Goal: Transaction & Acquisition: Purchase product/service

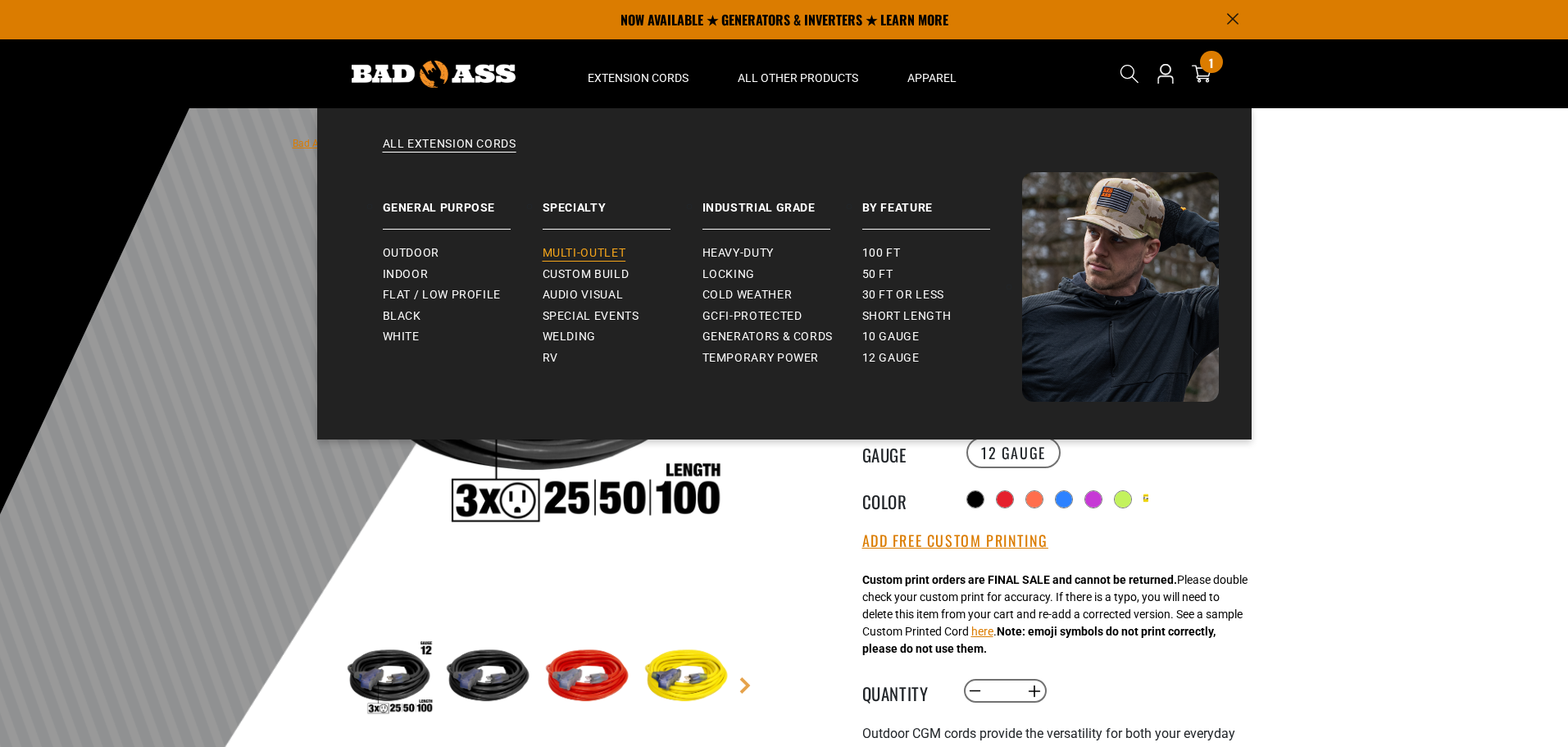
click at [583, 249] on span "Multi-Outlet" at bounding box center [584, 254] width 83 height 15
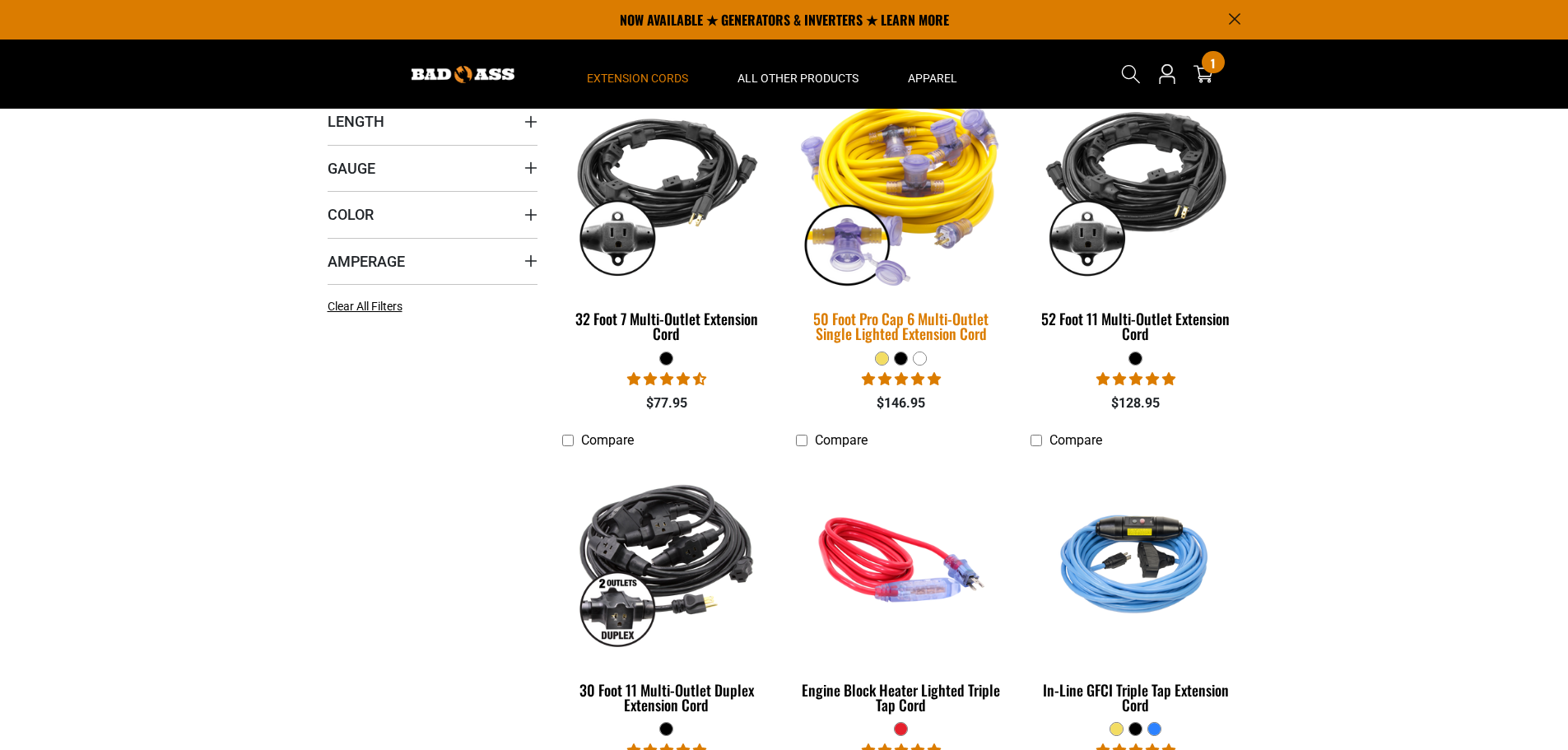
scroll to position [412, 0]
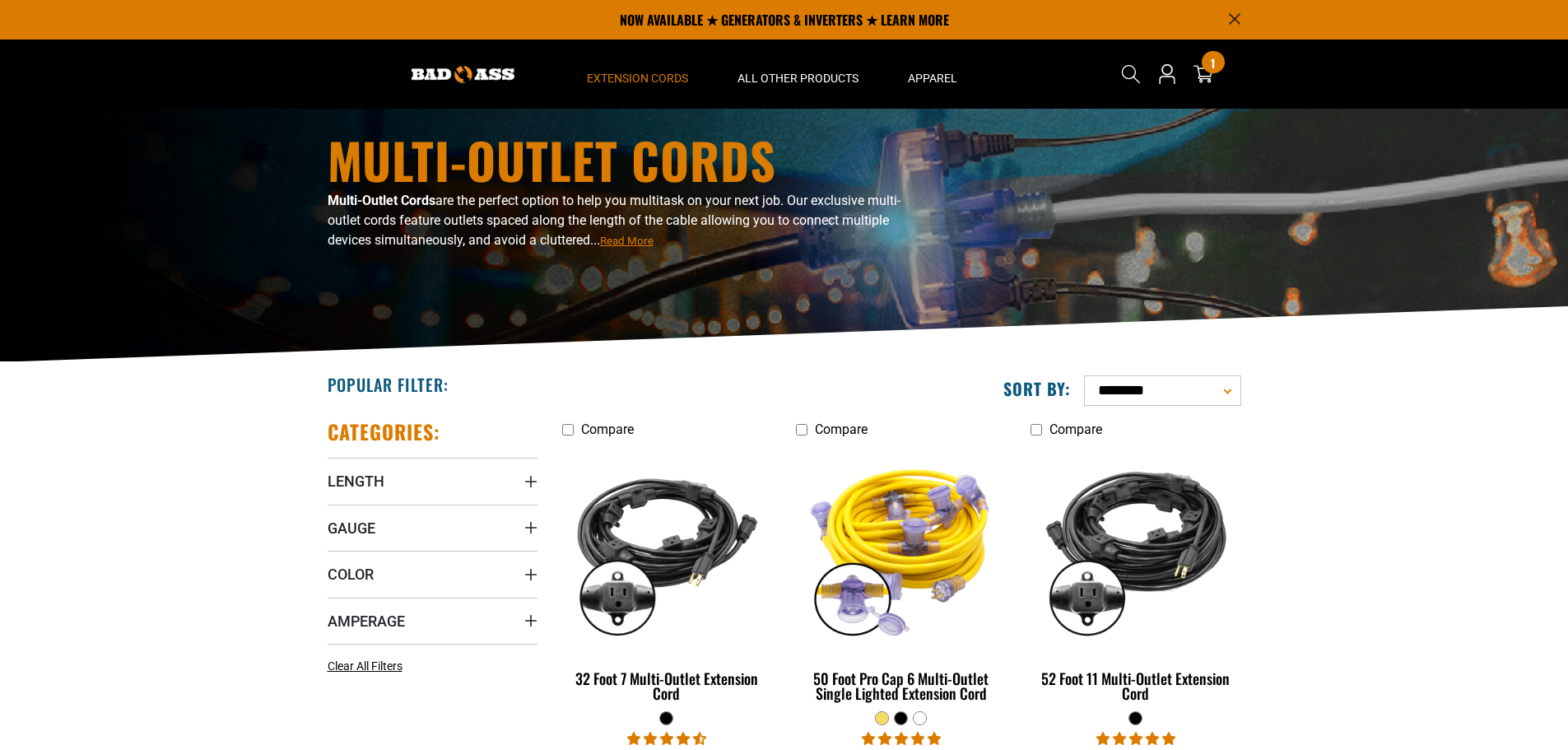
scroll to position [0, 0]
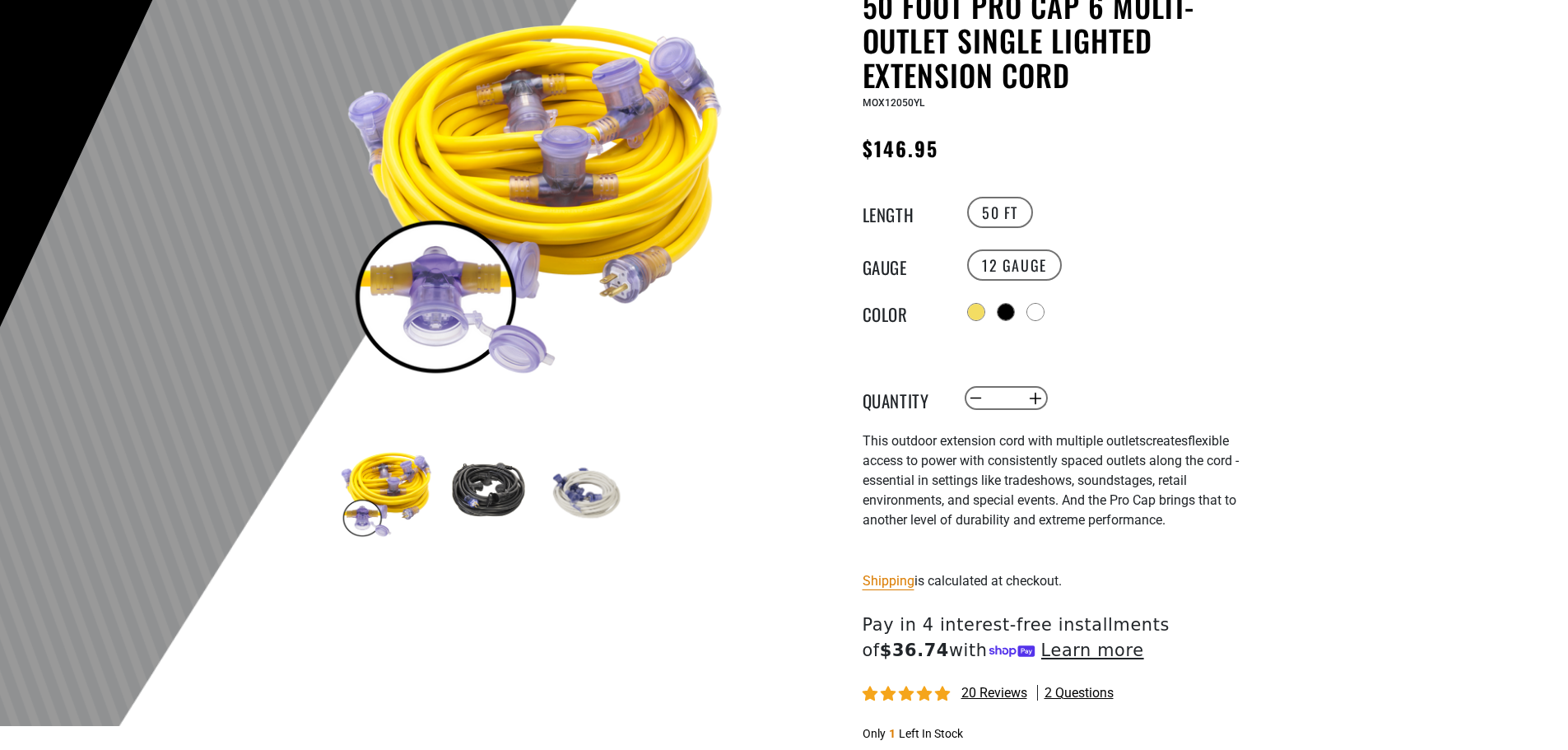
scroll to position [247, 0]
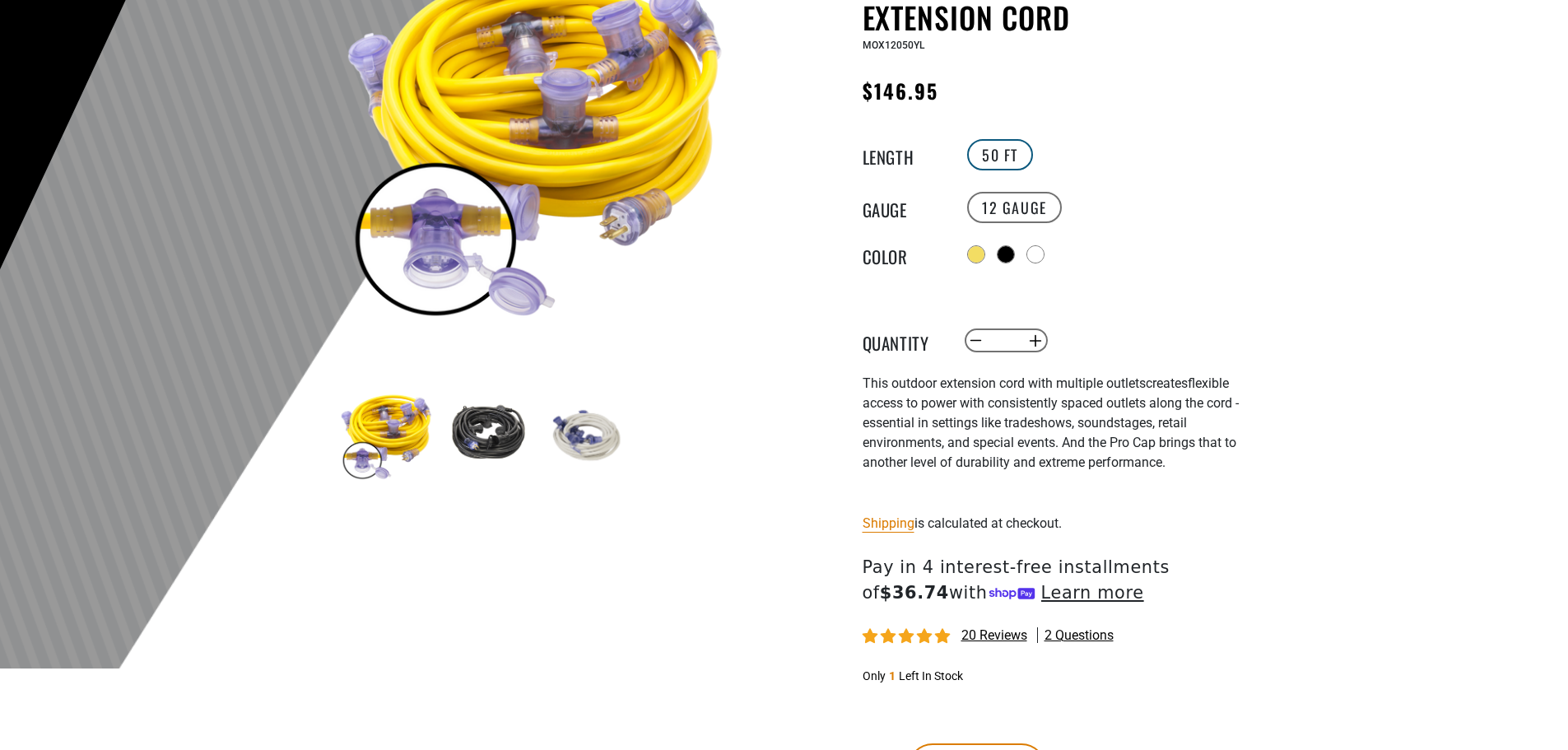
click at [1008, 160] on label "50 FT" at bounding box center [1000, 154] width 66 height 31
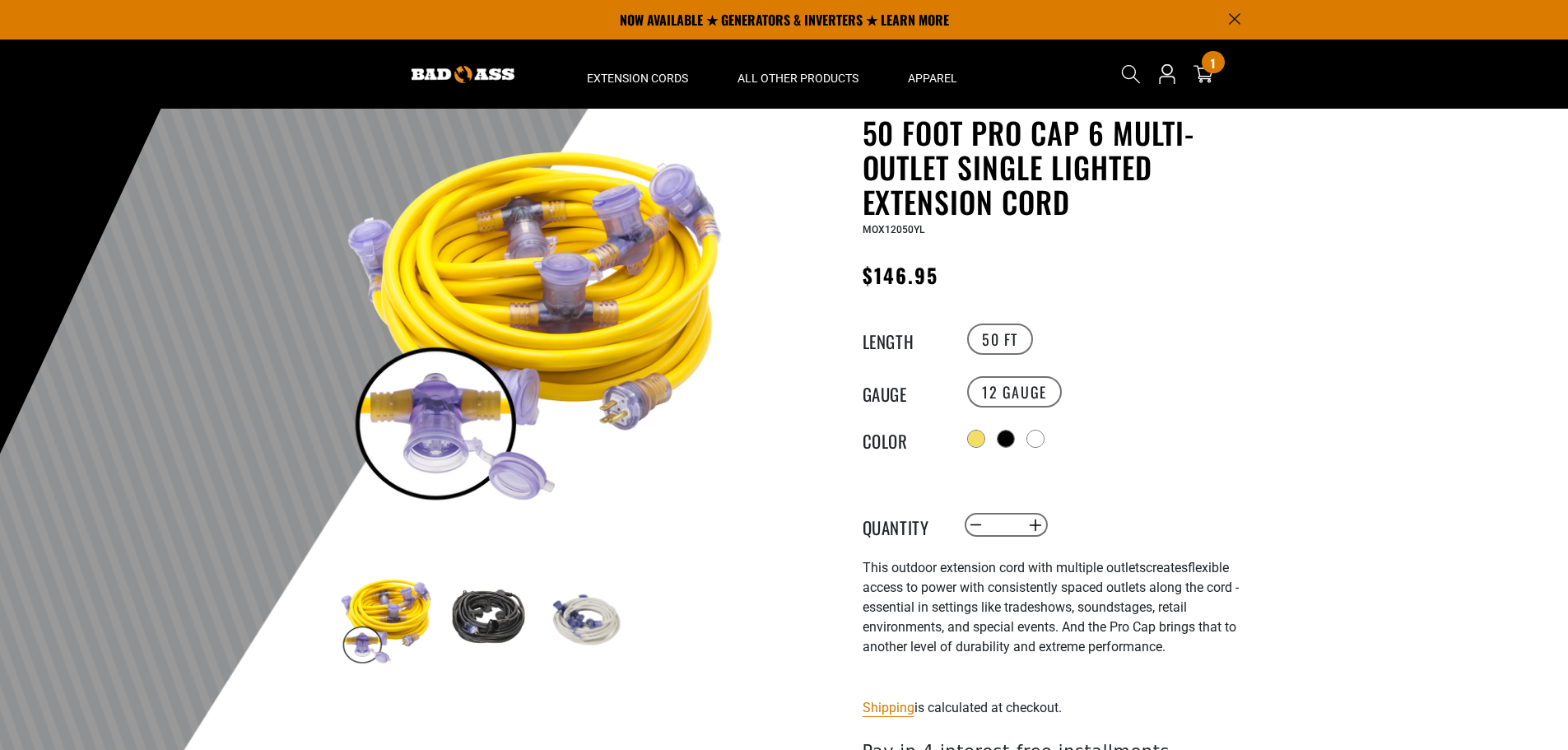
scroll to position [0, 0]
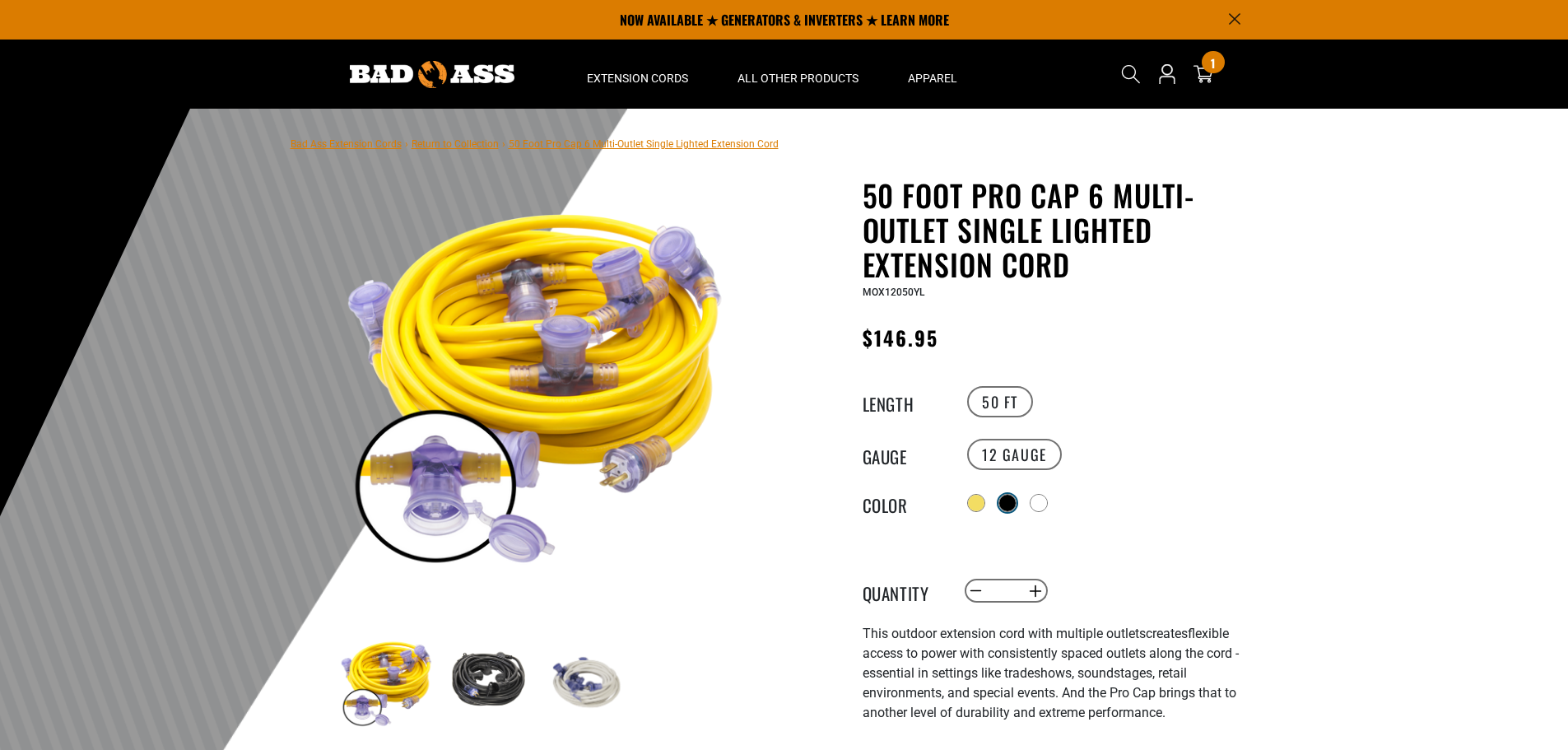
click at [1012, 494] on div at bounding box center [1007, 503] width 17 height 17
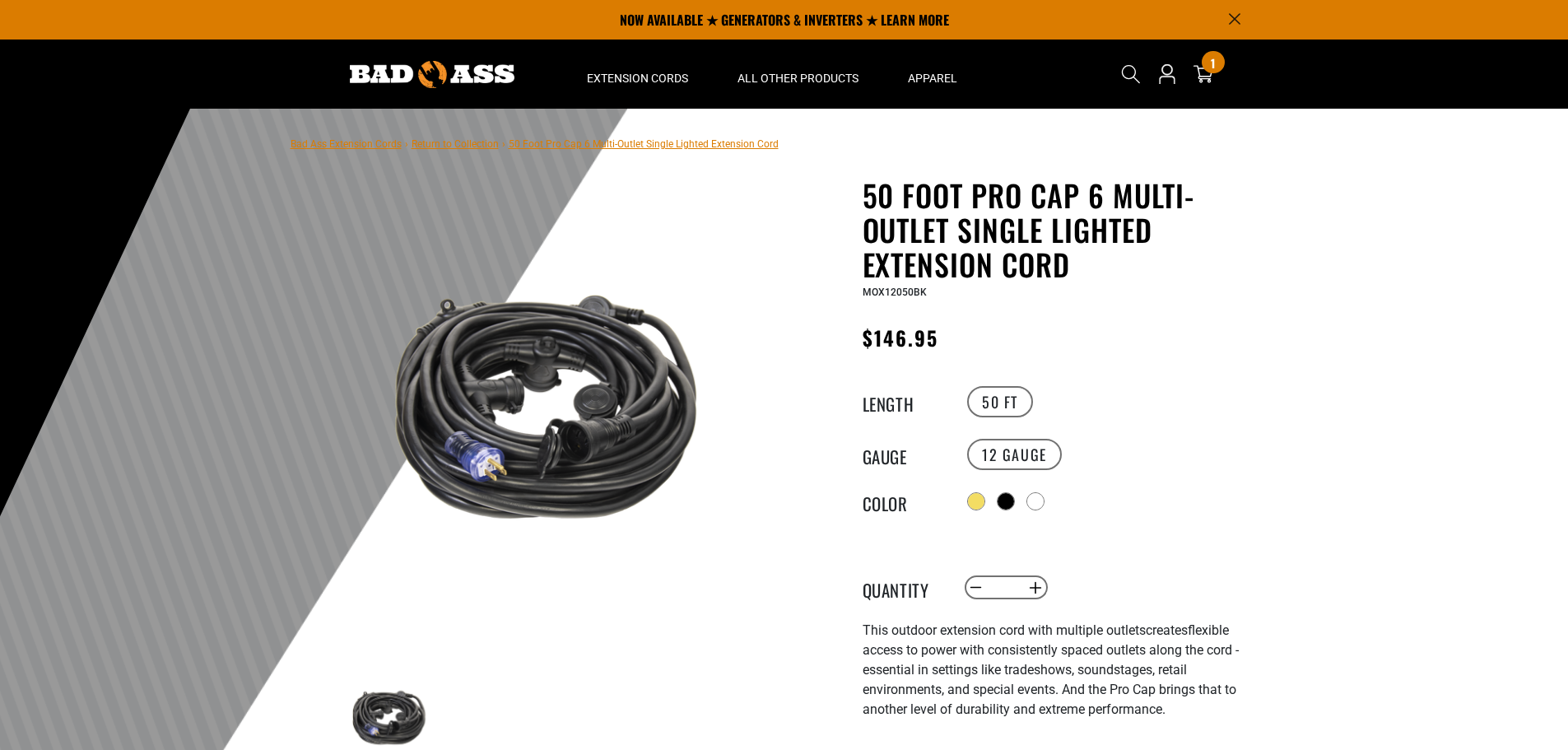
click at [962, 499] on div "Color" at bounding box center [913, 501] width 101 height 27
click at [952, 506] on div "Color" at bounding box center [913, 501] width 101 height 27
click at [1038, 494] on div at bounding box center [1037, 503] width 17 height 17
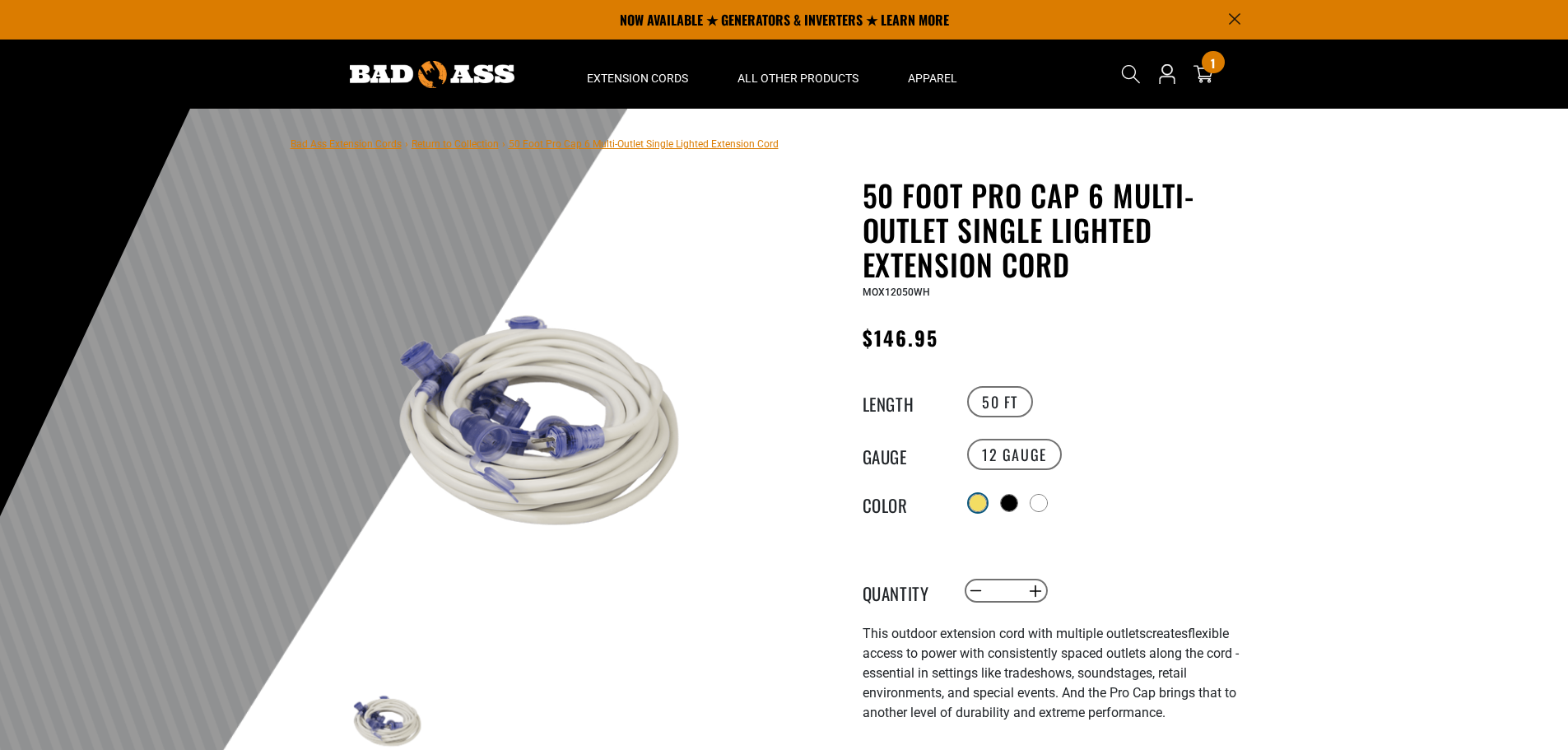
click at [977, 501] on div at bounding box center [978, 503] width 17 height 17
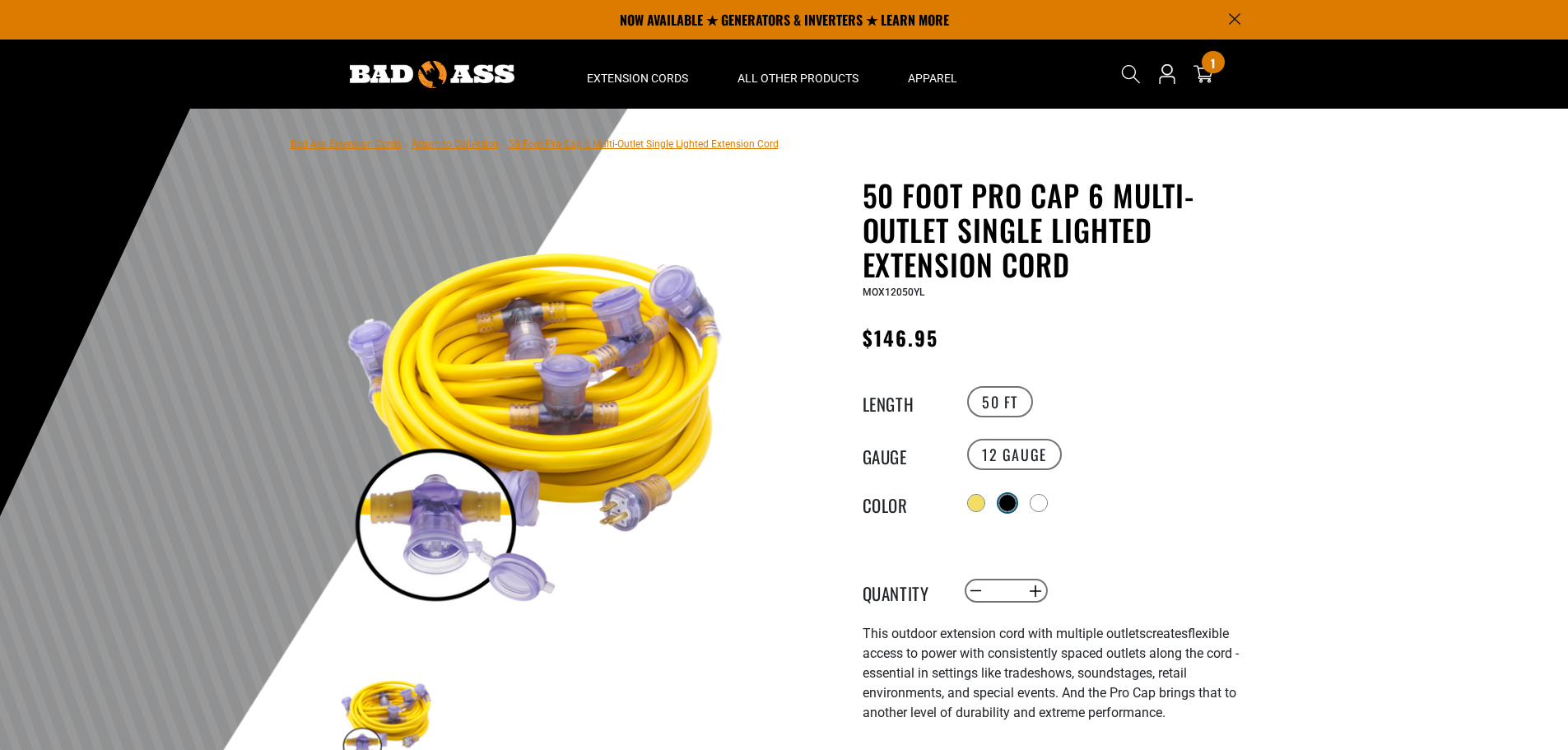
click at [1003, 501] on div at bounding box center [1007, 503] width 18 height 18
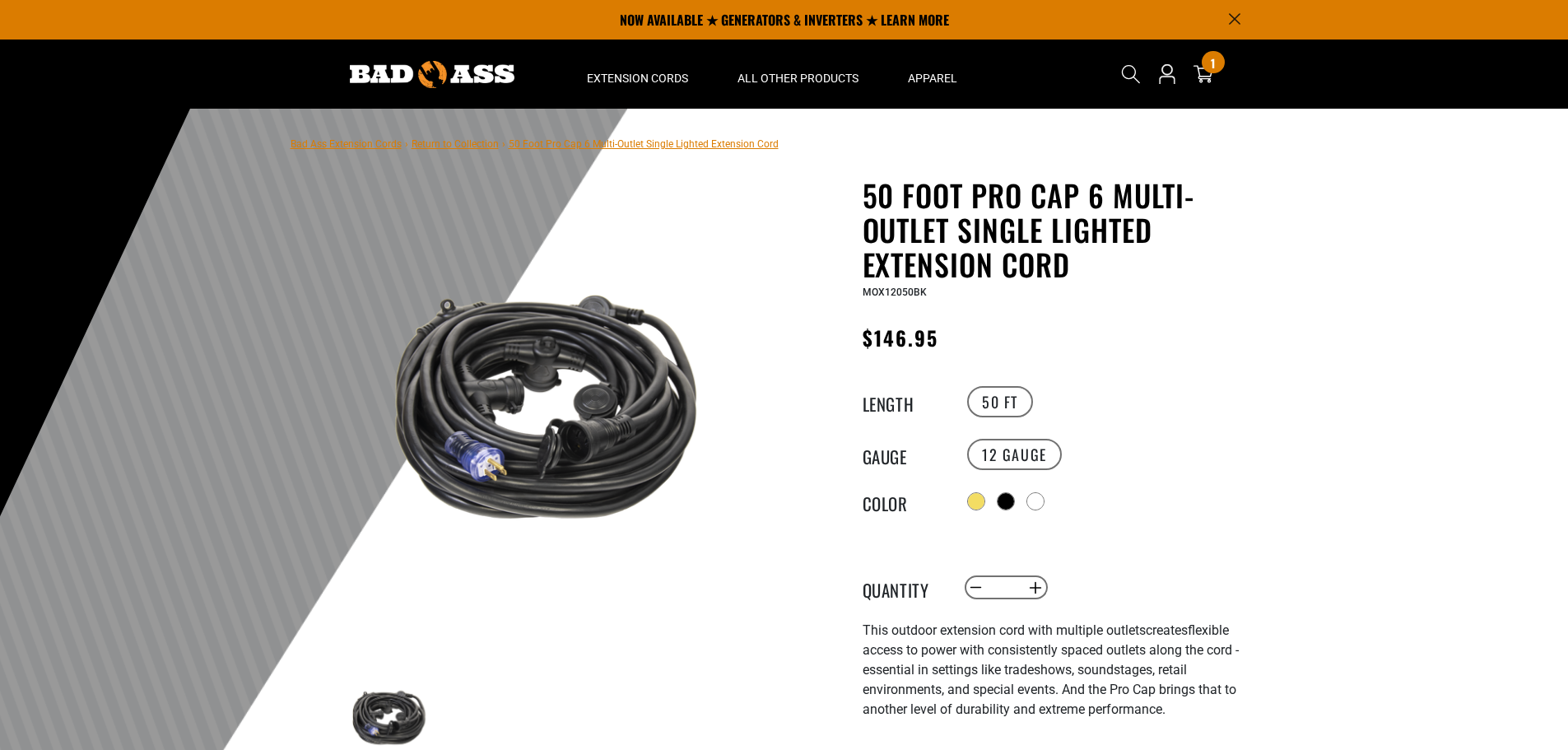
drag, startPoint x: 1003, startPoint y: 501, endPoint x: 1178, endPoint y: 540, distance: 179.3
click at [1178, 540] on div "50 Foot Pro Cap 6 Multi-Outlet Single Lighted Extension Cord 50 Foot Pro Cap 6 …" at bounding box center [1063, 613] width 403 height 871
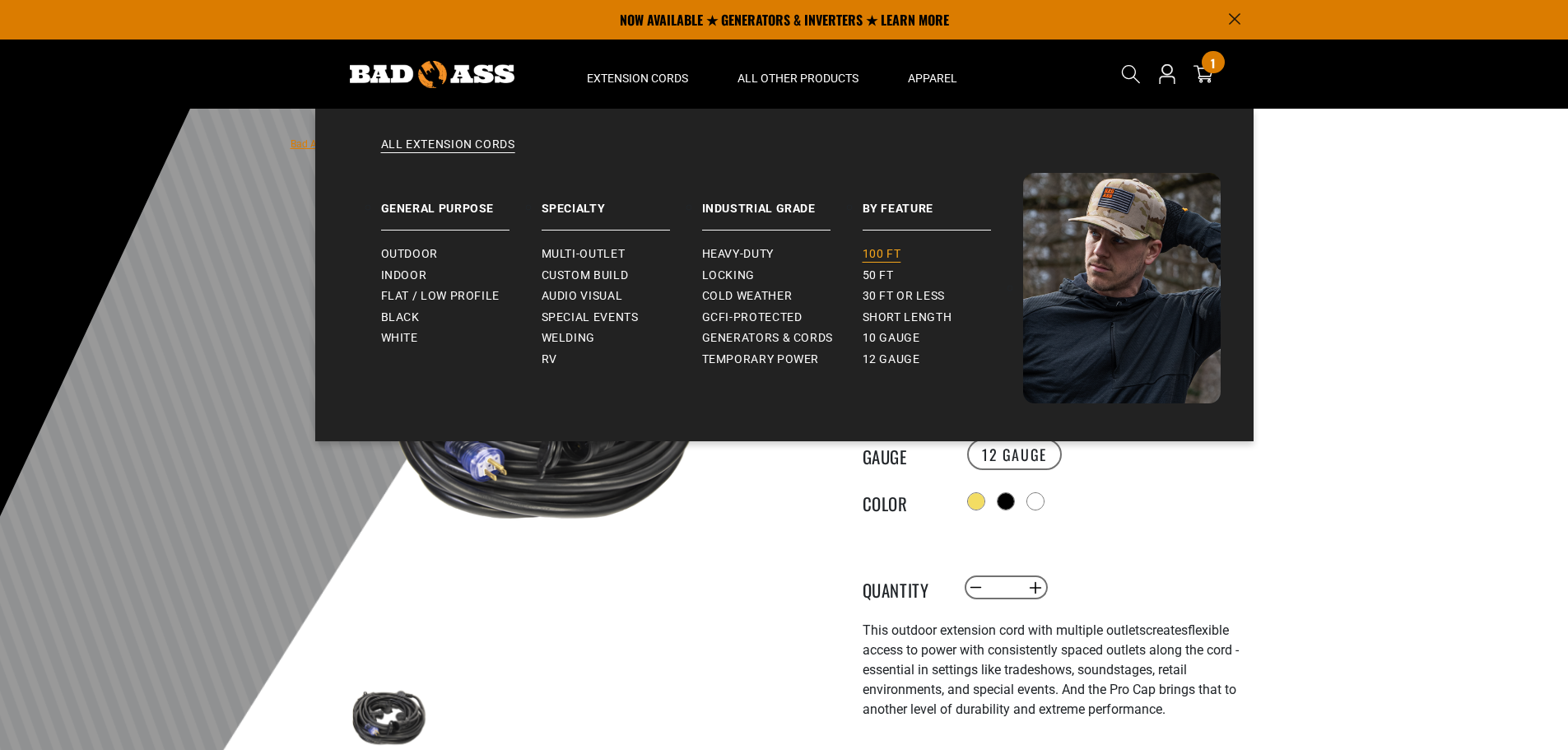
click at [892, 252] on span "100 ft" at bounding box center [881, 255] width 39 height 15
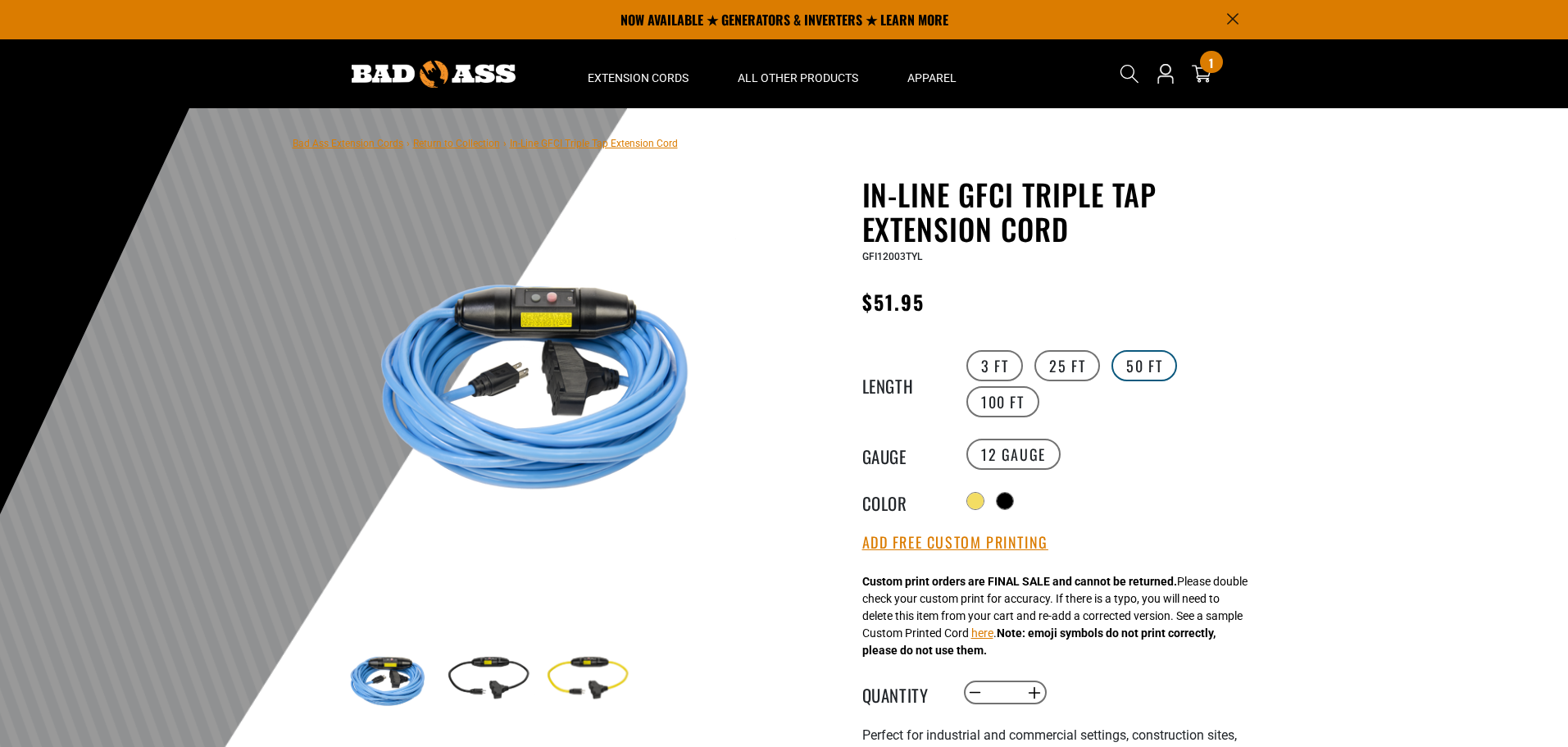
click at [1167, 374] on label "50 FT" at bounding box center [1144, 365] width 66 height 31
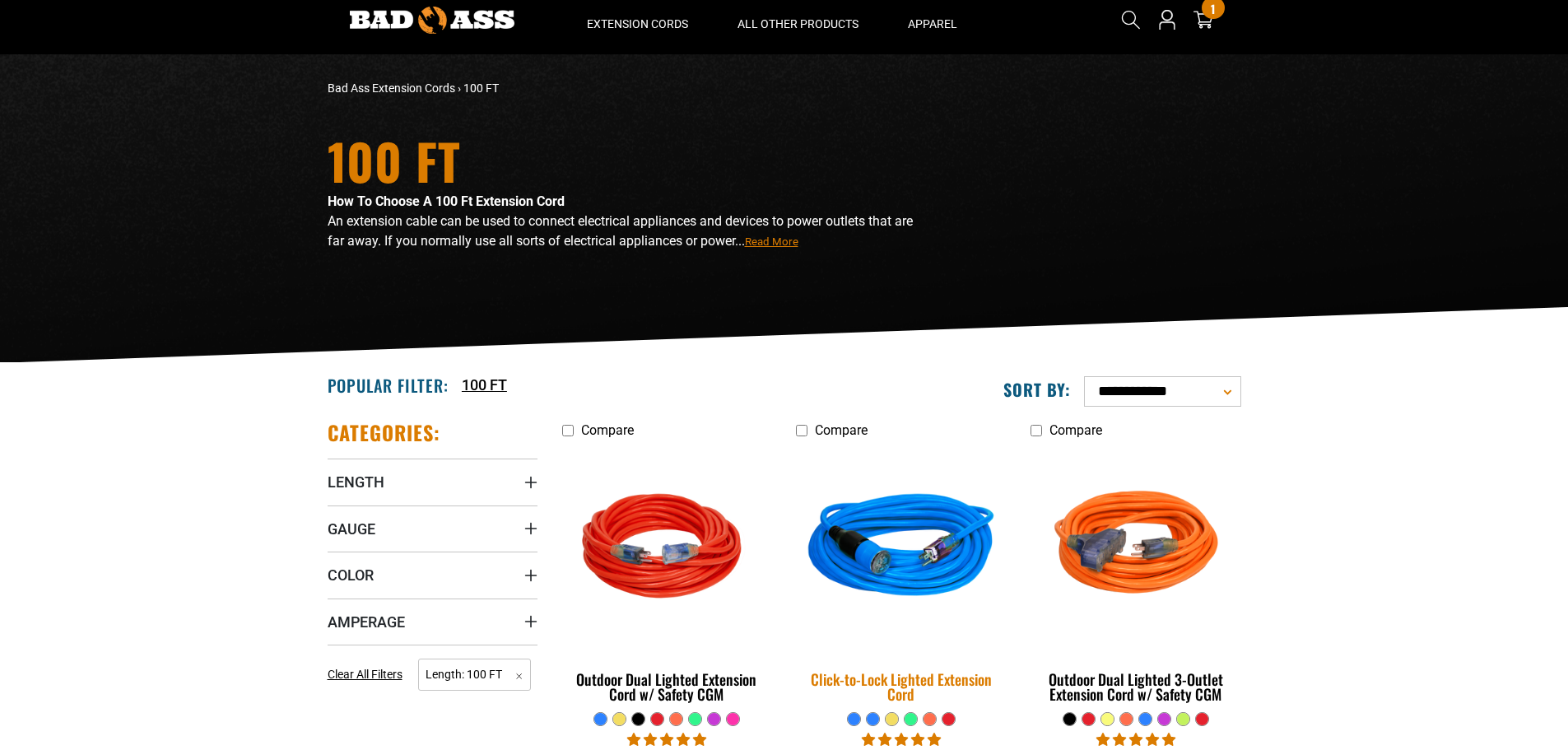
scroll to position [165, 0]
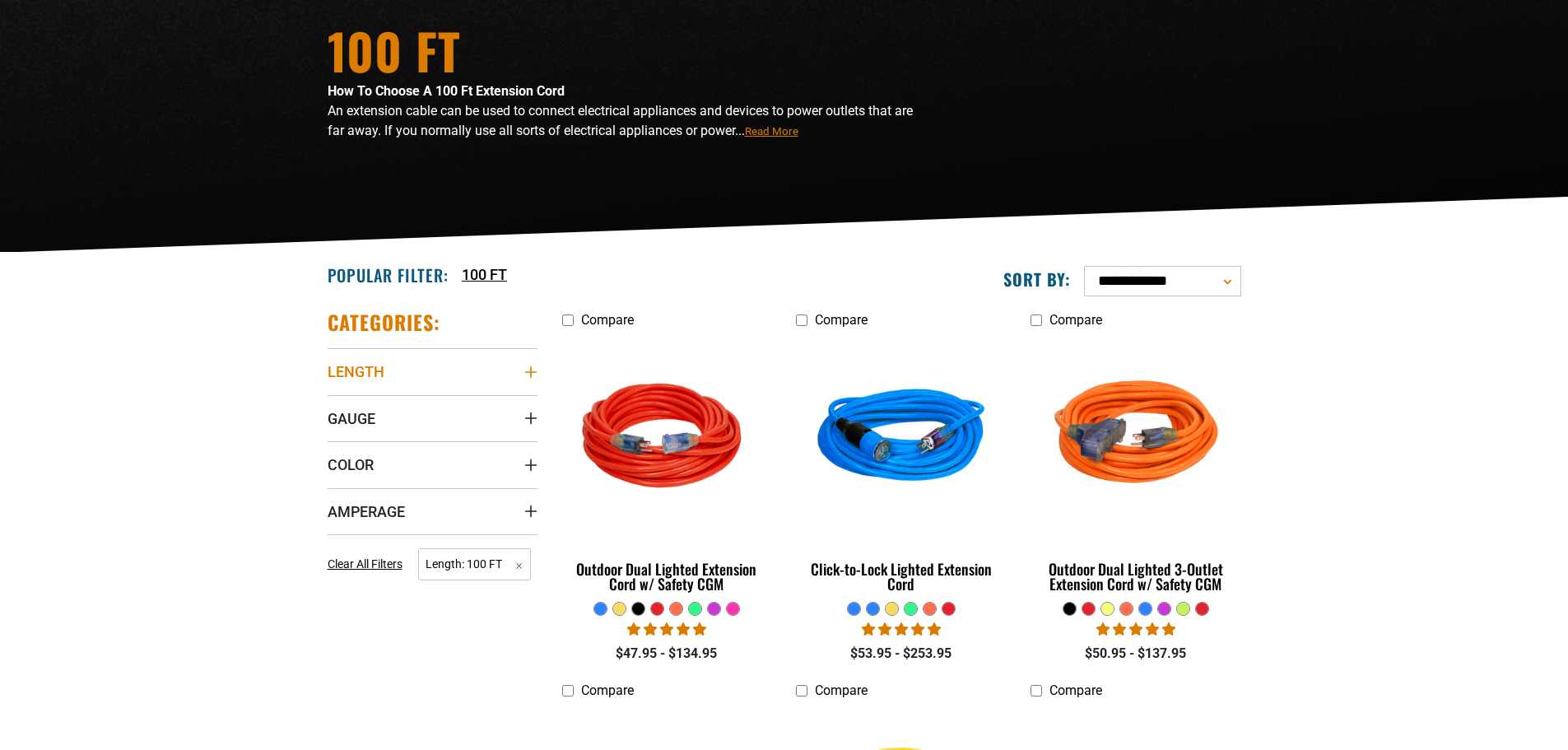
click at [496, 352] on summary "Length" at bounding box center [432, 371] width 210 height 46
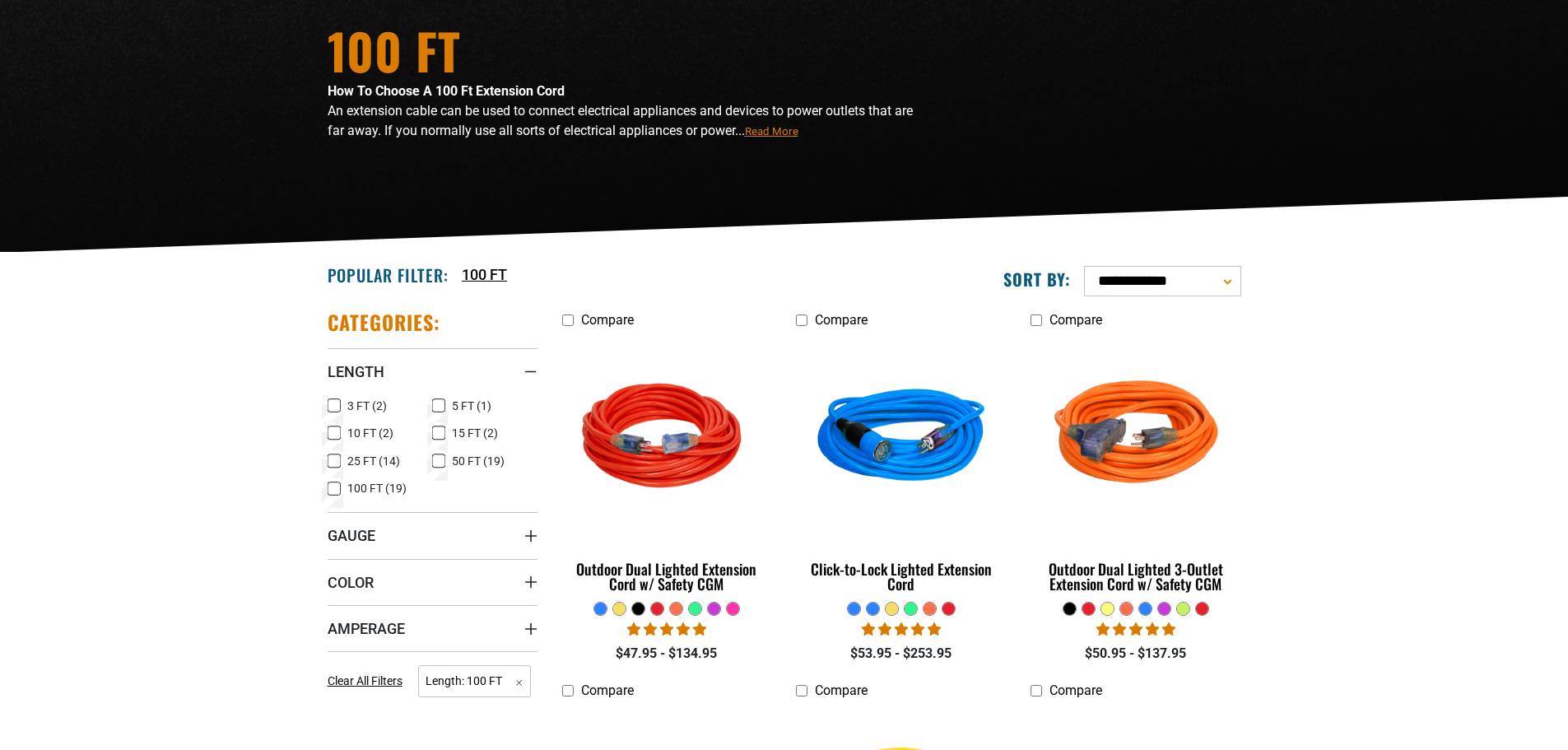
click at [337, 485] on icon at bounding box center [334, 489] width 10 height 9
click at [501, 366] on summary "Length" at bounding box center [432, 371] width 210 height 46
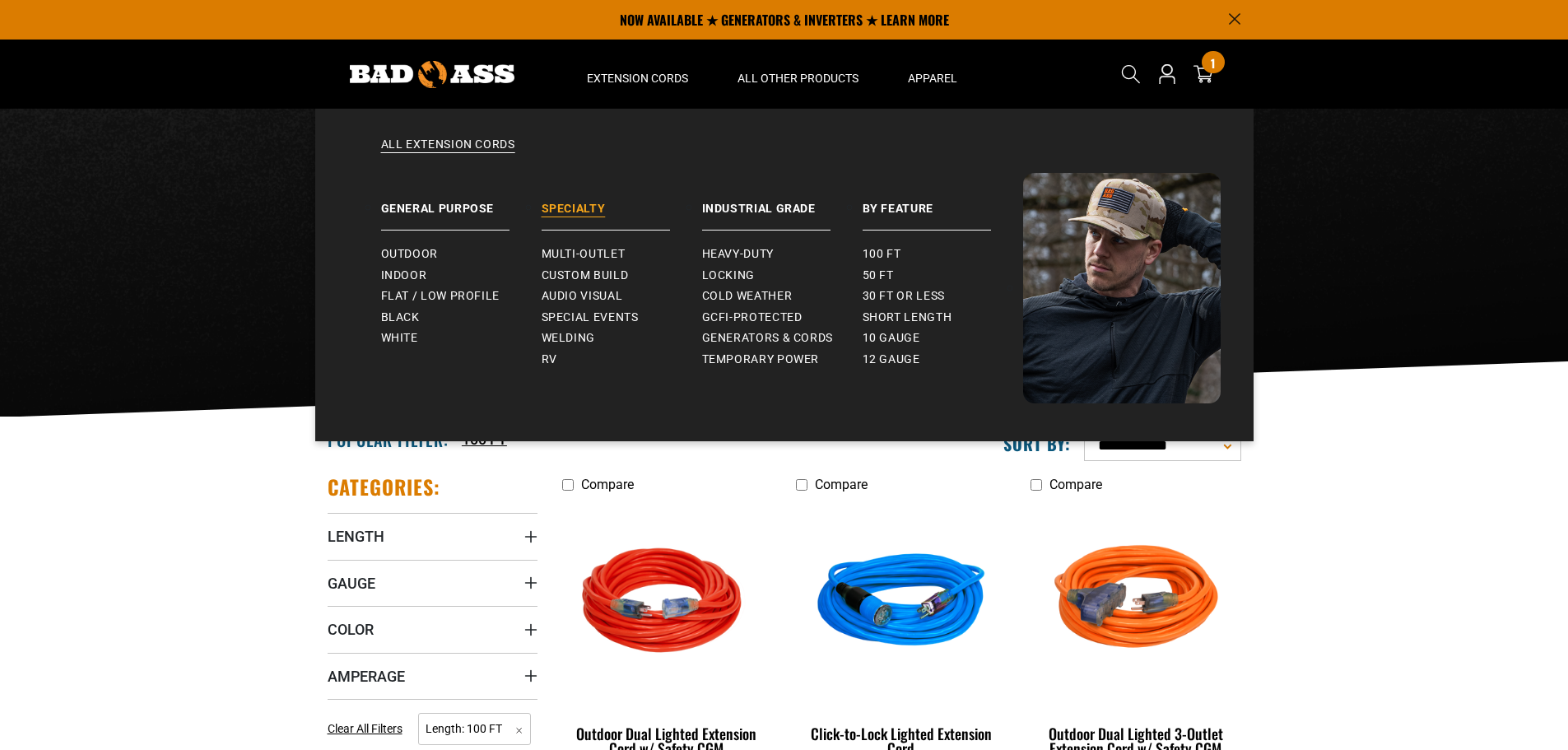
click at [574, 203] on link "Specialty" at bounding box center [621, 201] width 161 height 58
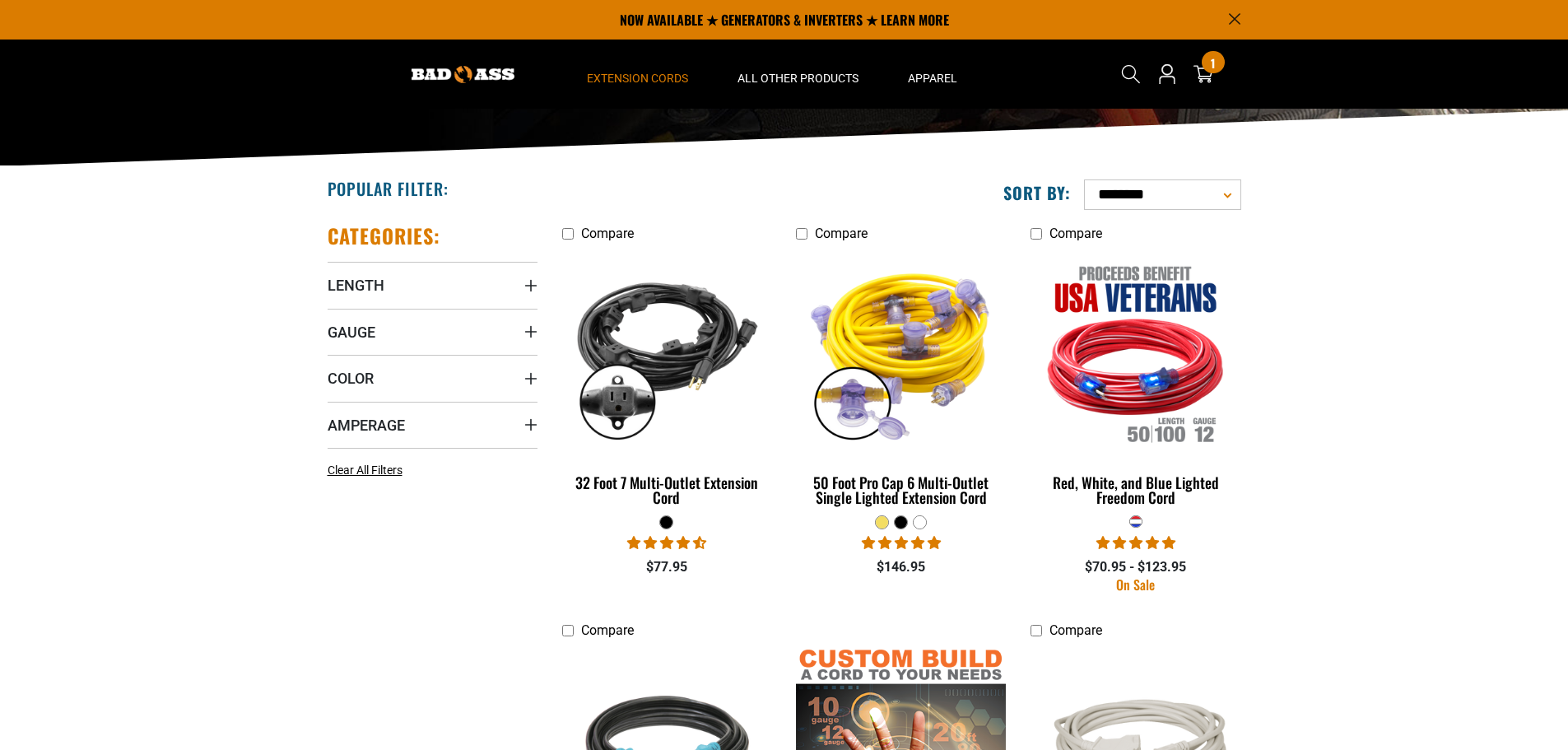
scroll to position [247, 0]
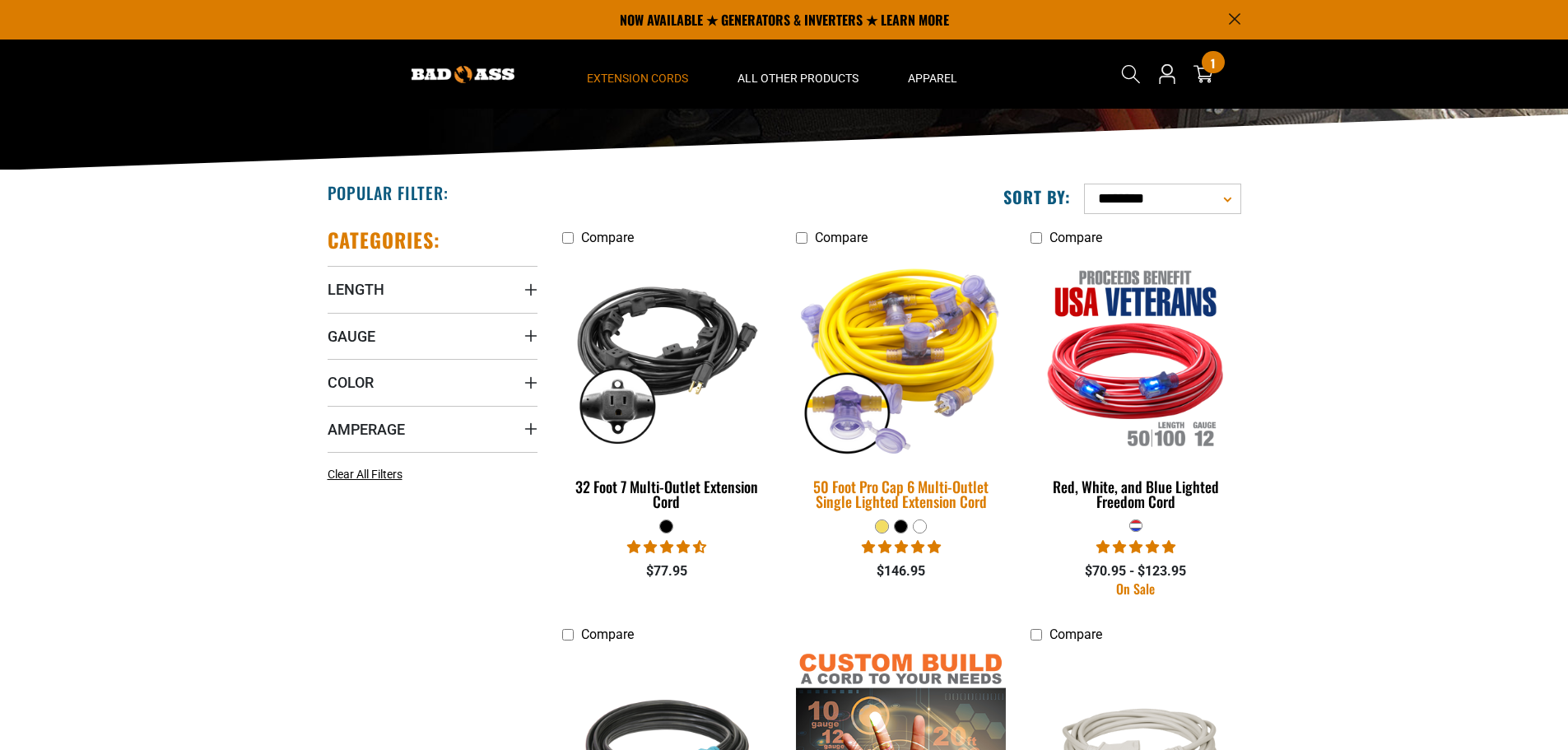
click at [953, 328] on img at bounding box center [901, 356] width 231 height 210
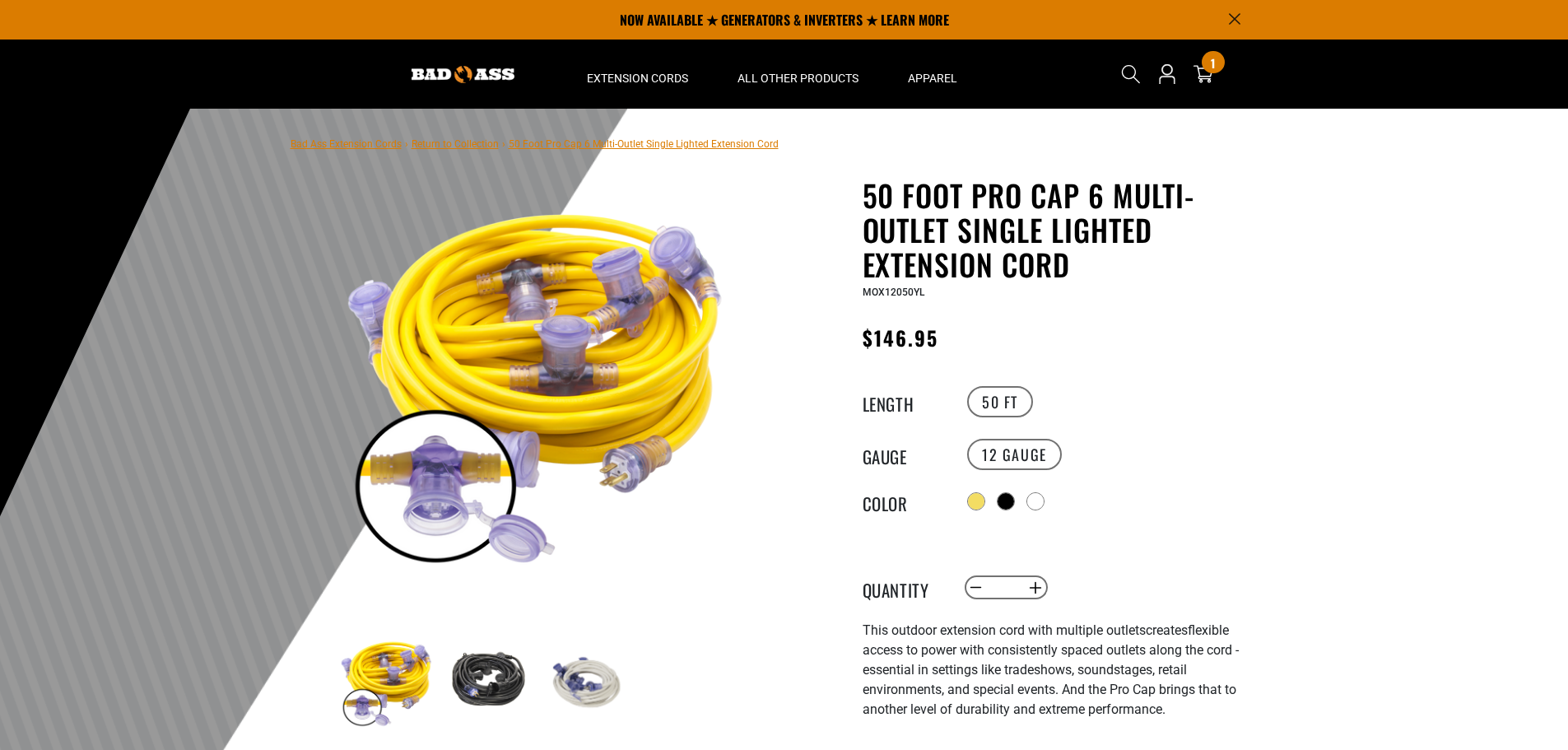
click at [1229, 68] on div "Search Cart 1 1 item You're Only $ 0 away from free shipping!" at bounding box center [1174, 74] width 133 height 69
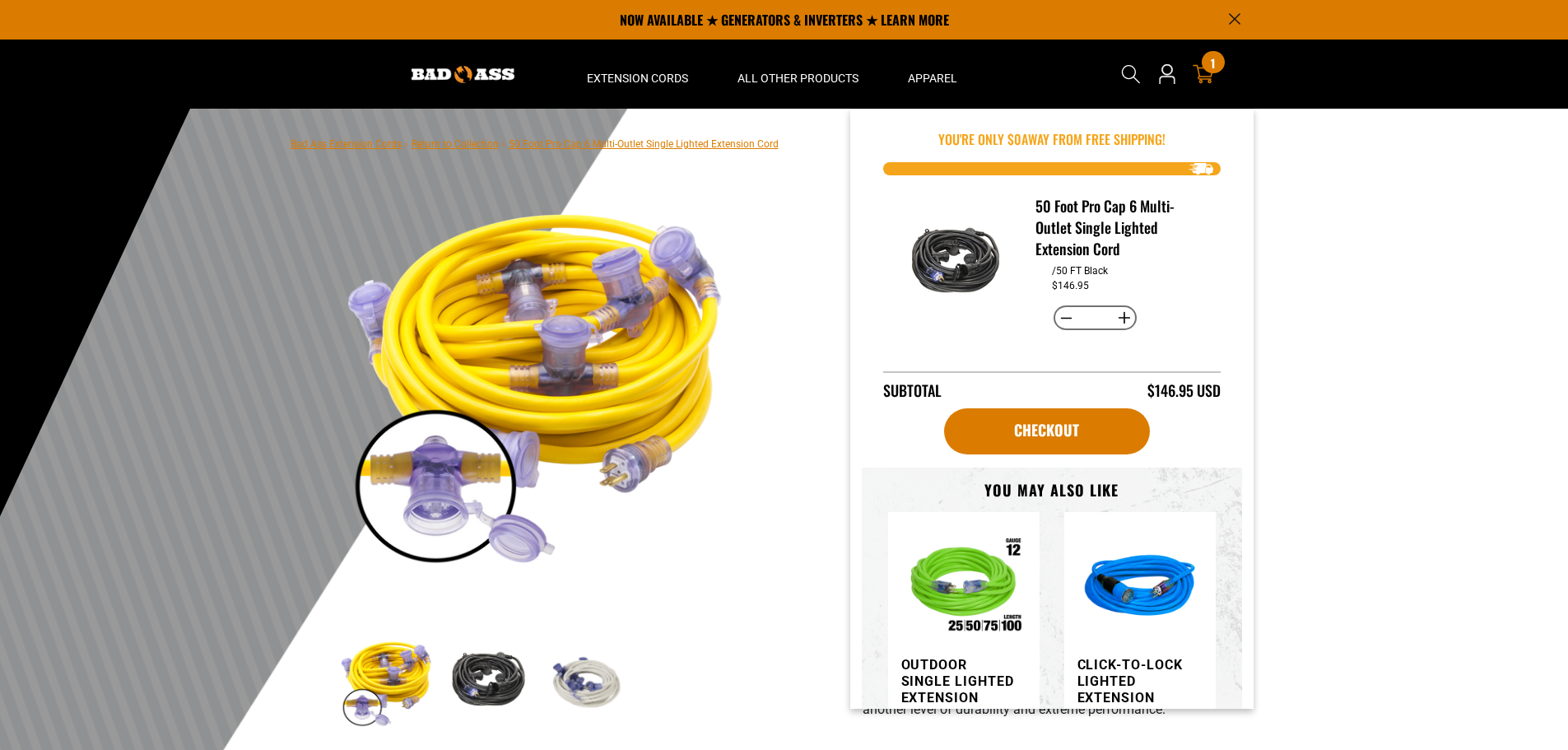
click at [1209, 74] on icon at bounding box center [1202, 74] width 21 height 21
